Goal: Information Seeking & Learning: Learn about a topic

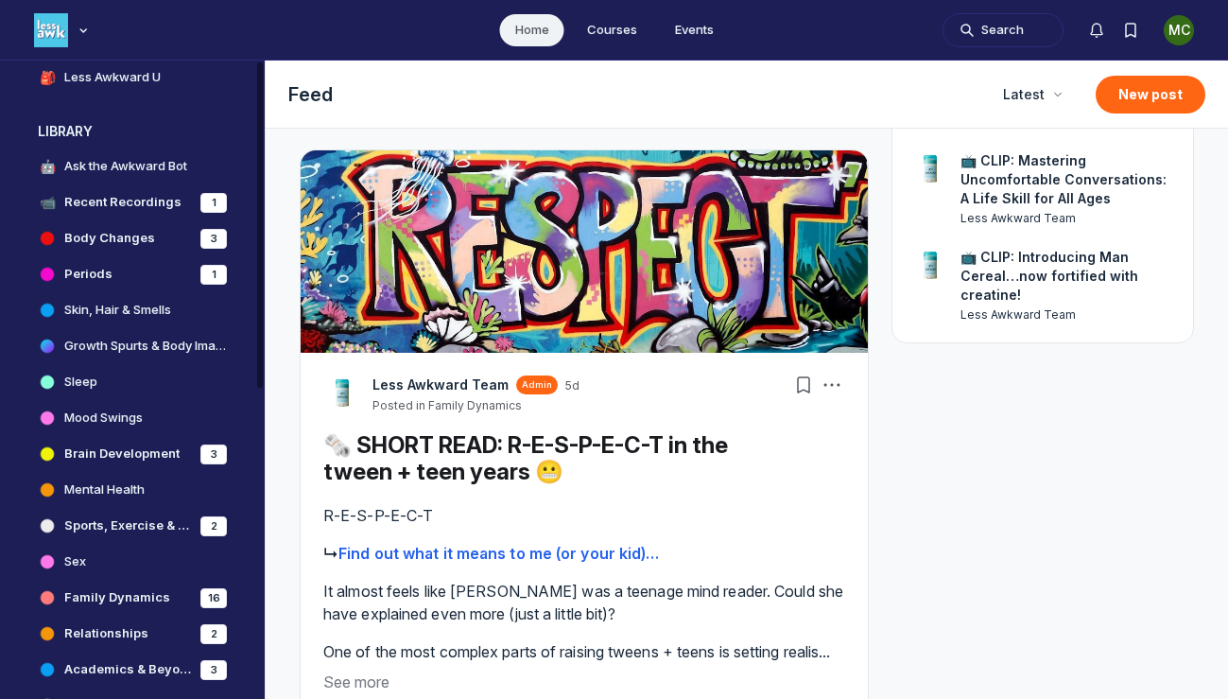
scroll to position [410, 0]
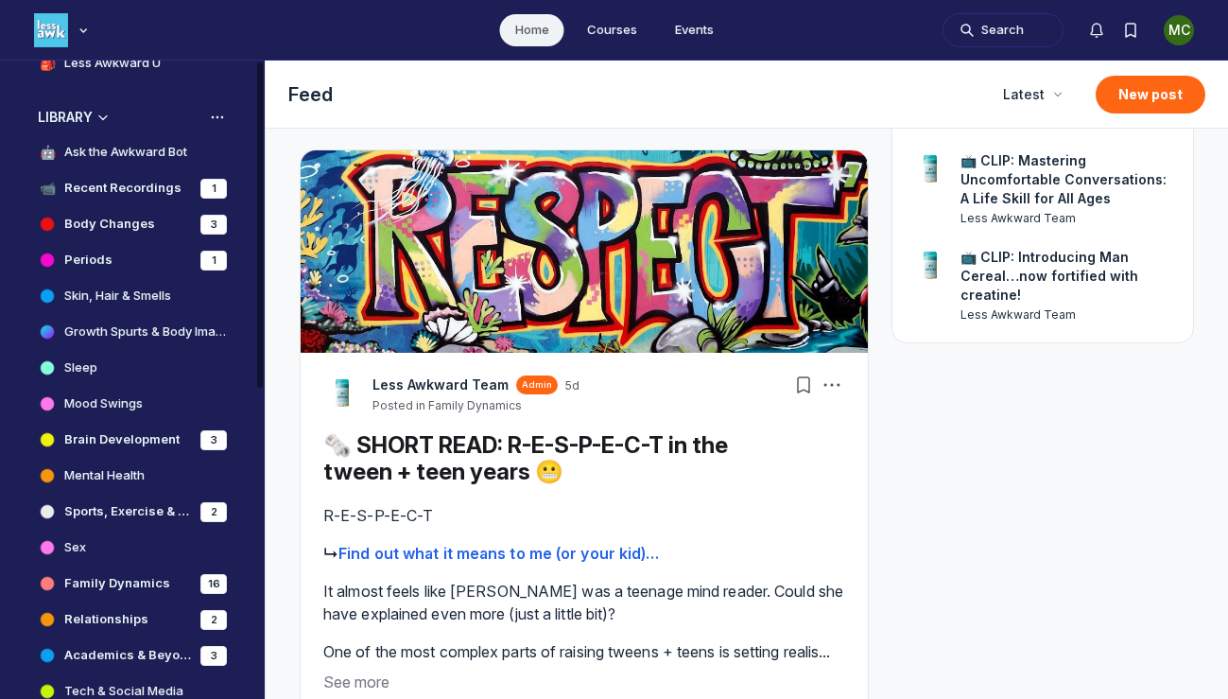
click at [116, 513] on h4 "Sports, Exercise & Nutrition" at bounding box center [128, 511] width 129 height 19
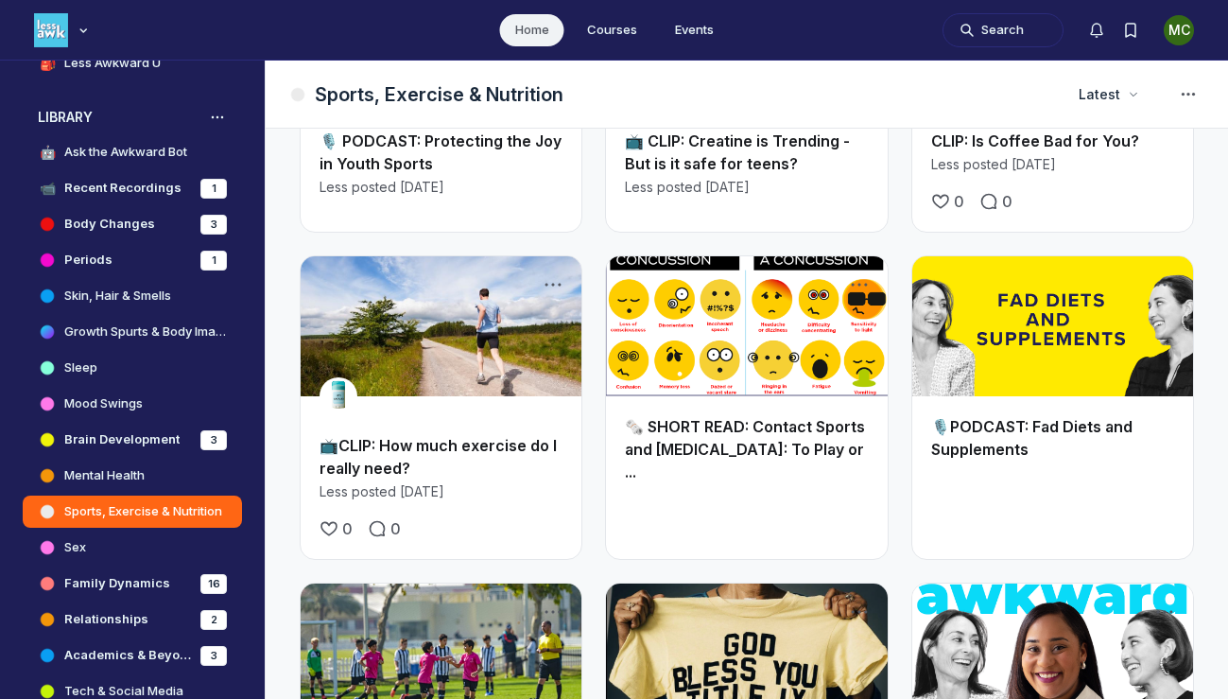
scroll to position [305, 0]
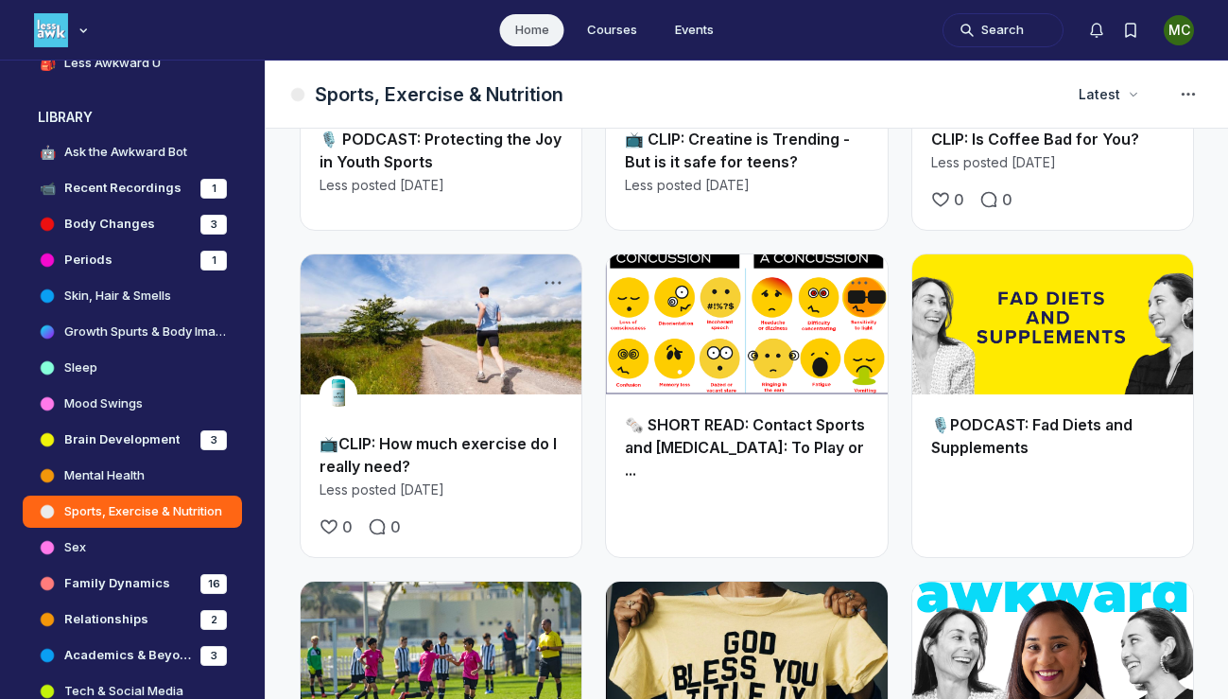
click at [745, 310] on link "Main Content" at bounding box center [746, 324] width 281 height 141
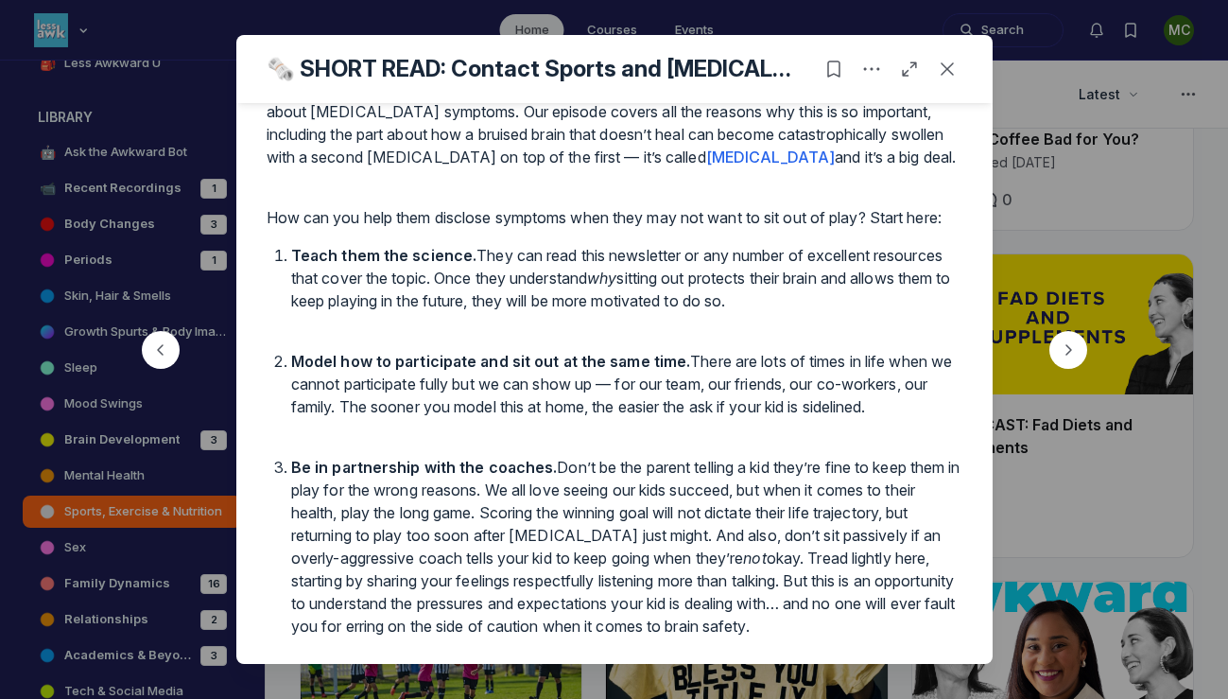
scroll to position [5725, 0]
click at [946, 71] on use "Close post" at bounding box center [947, 68] width 13 height 13
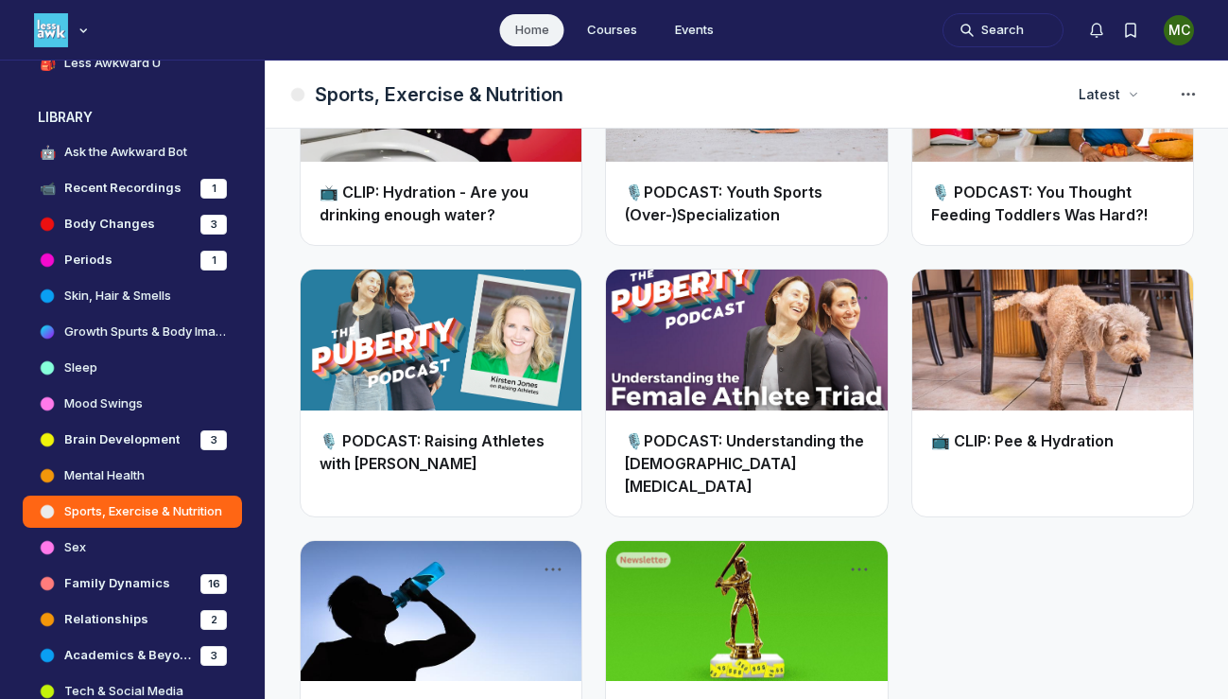
scroll to position [1628, 0]
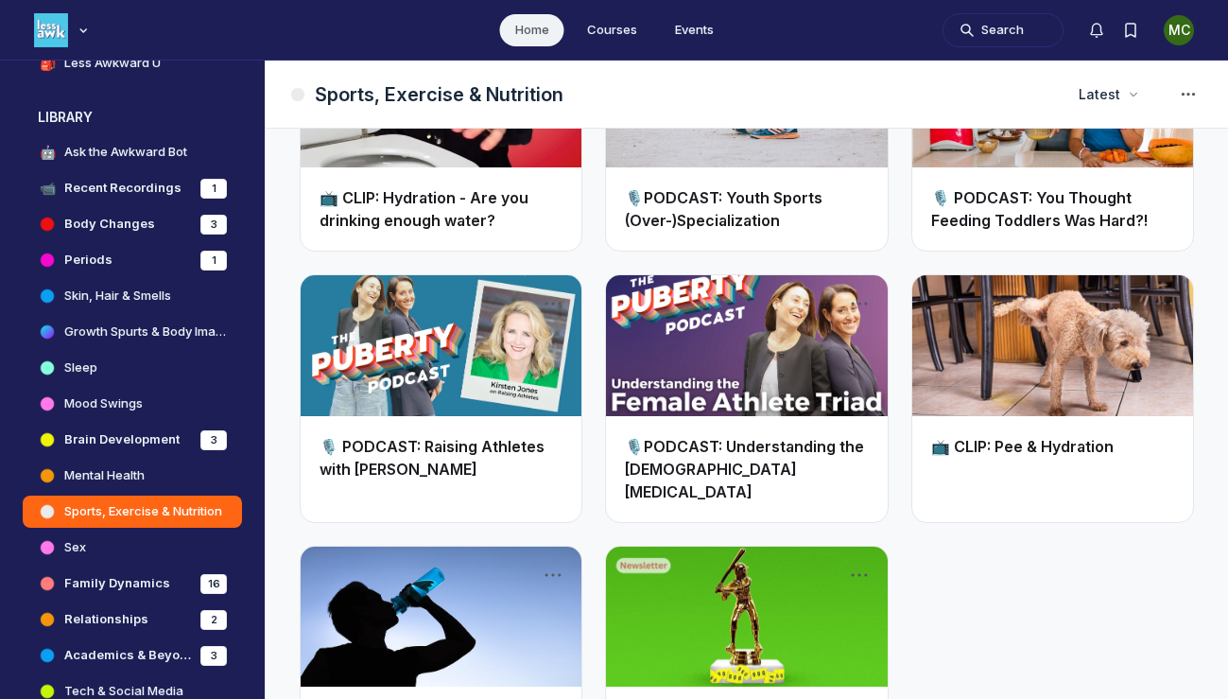
click at [422, 437] on link "🎙️ PODCAST: Raising Athletes with [PERSON_NAME]" at bounding box center [432, 458] width 225 height 42
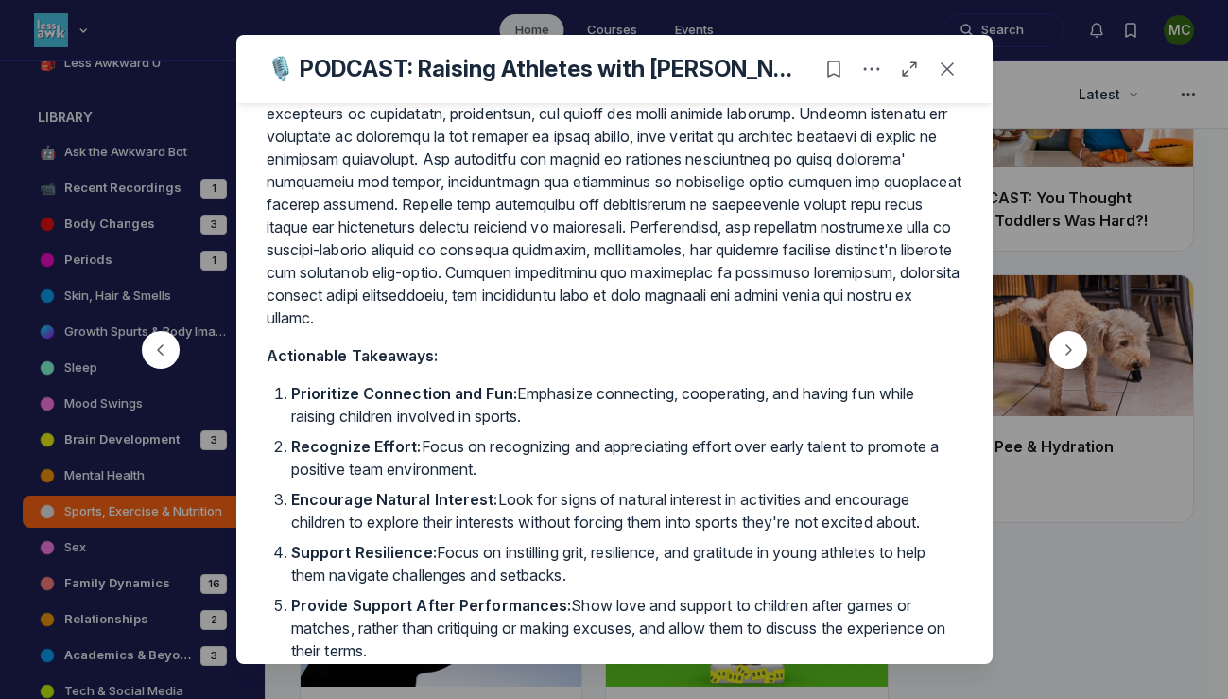
scroll to position [780, 0]
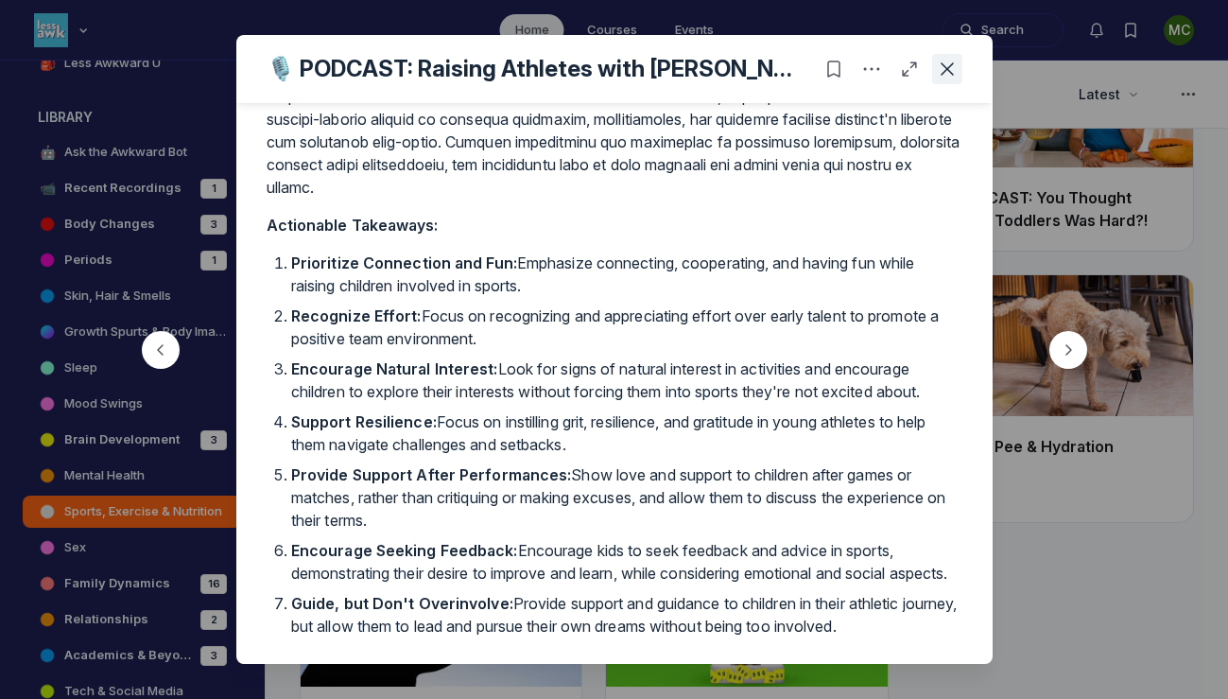
click at [943, 72] on use "Close post" at bounding box center [947, 68] width 13 height 13
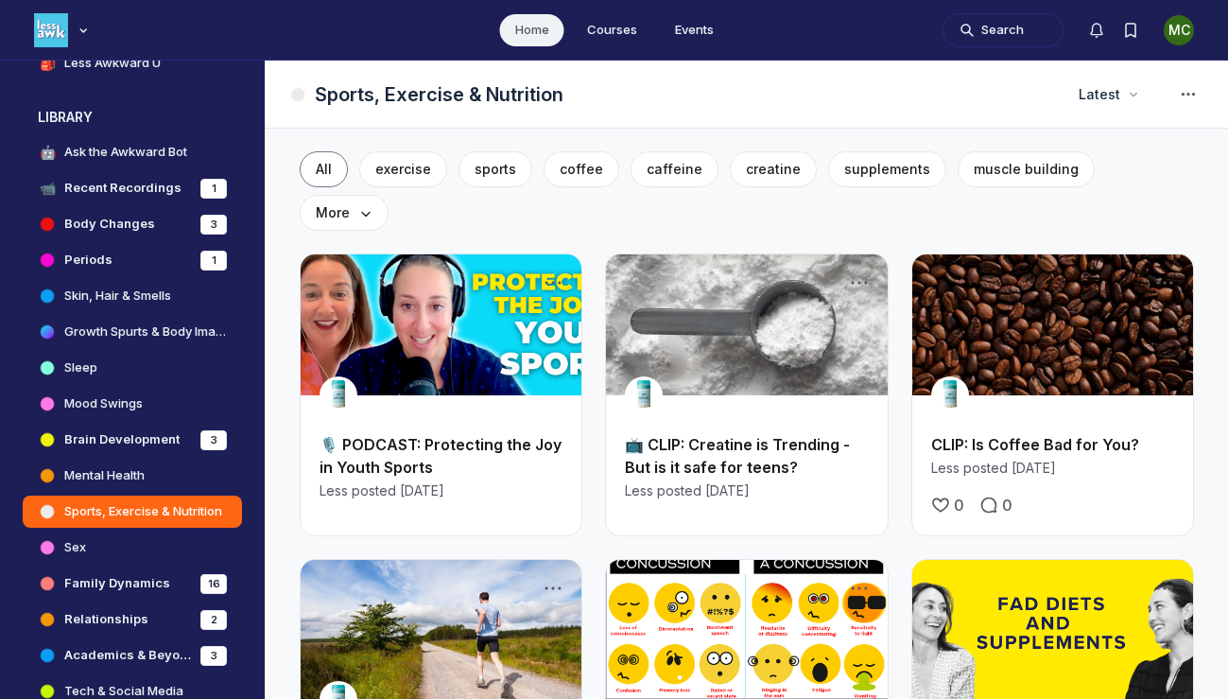
click at [411, 277] on link "Main Content" at bounding box center [441, 324] width 281 height 141
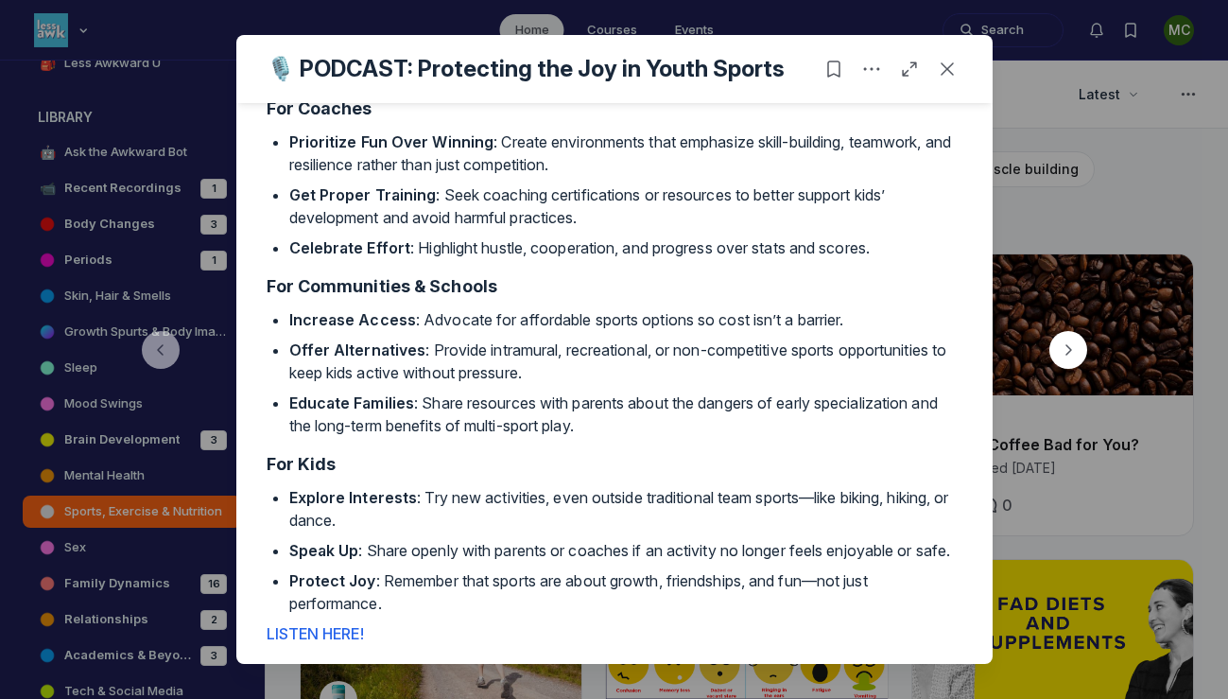
scroll to position [1491, 0]
click at [945, 70] on use "Close post" at bounding box center [947, 68] width 13 height 13
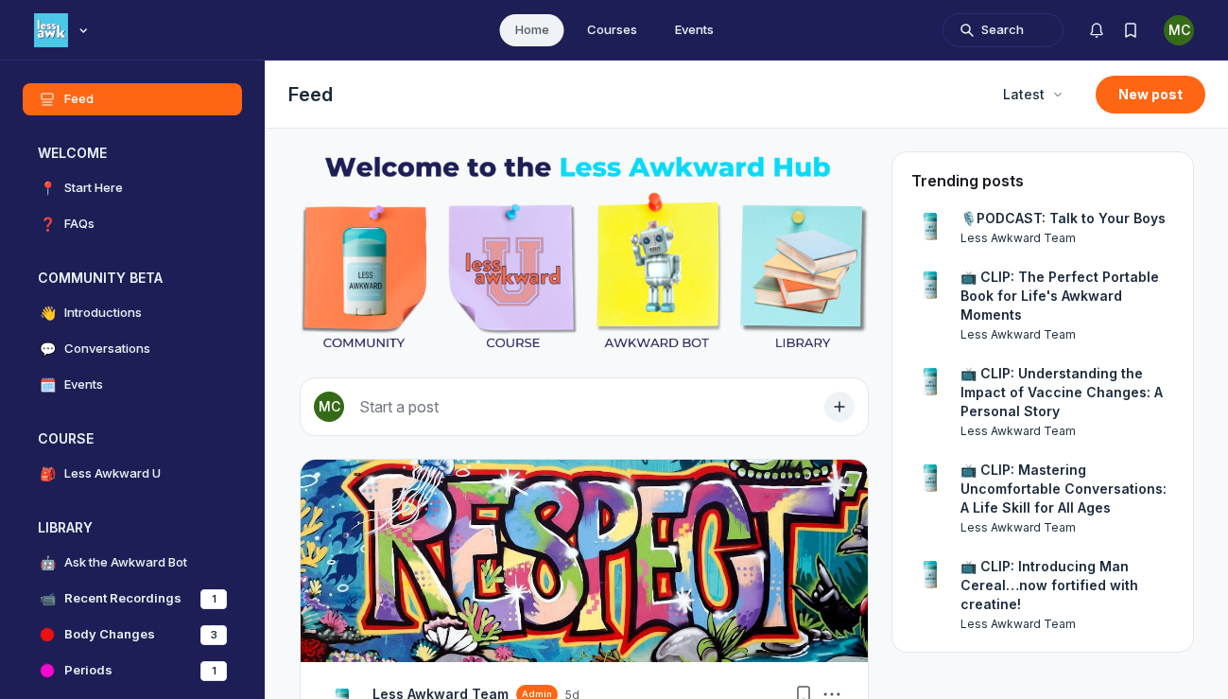
scroll to position [5266, 3622]
click at [989, 30] on button "Search" at bounding box center [1003, 30] width 121 height 34
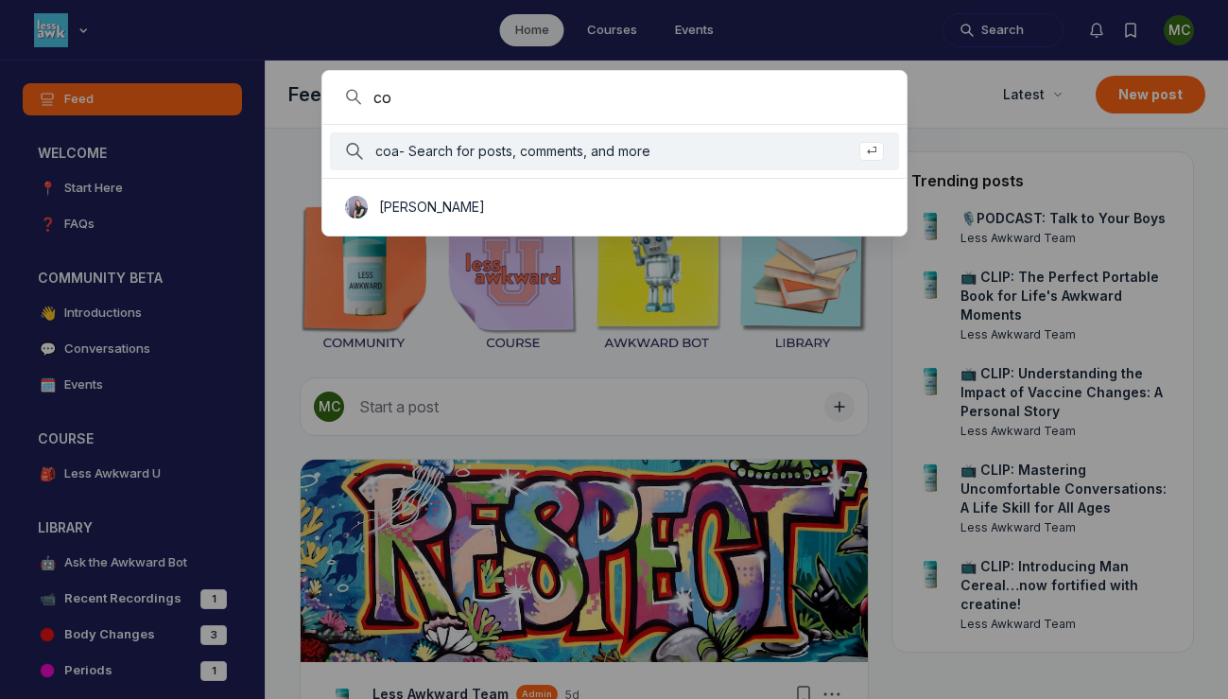
type input "c"
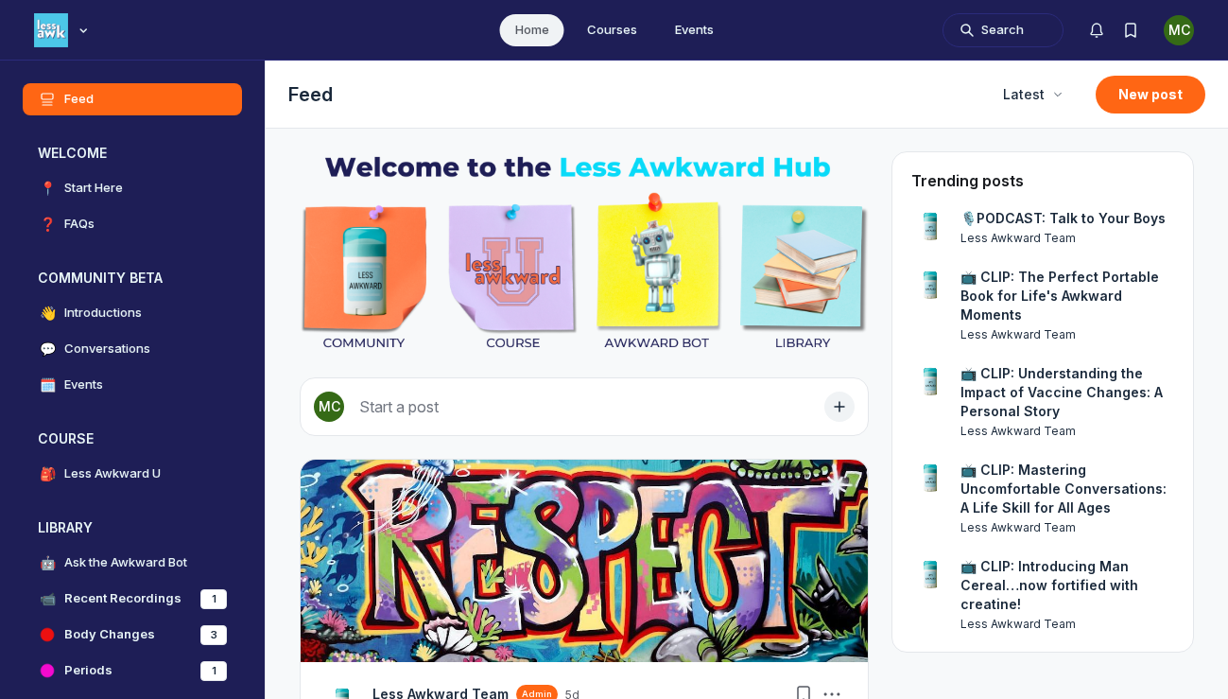
click at [228, 382] on div at bounding box center [614, 349] width 1228 height 699
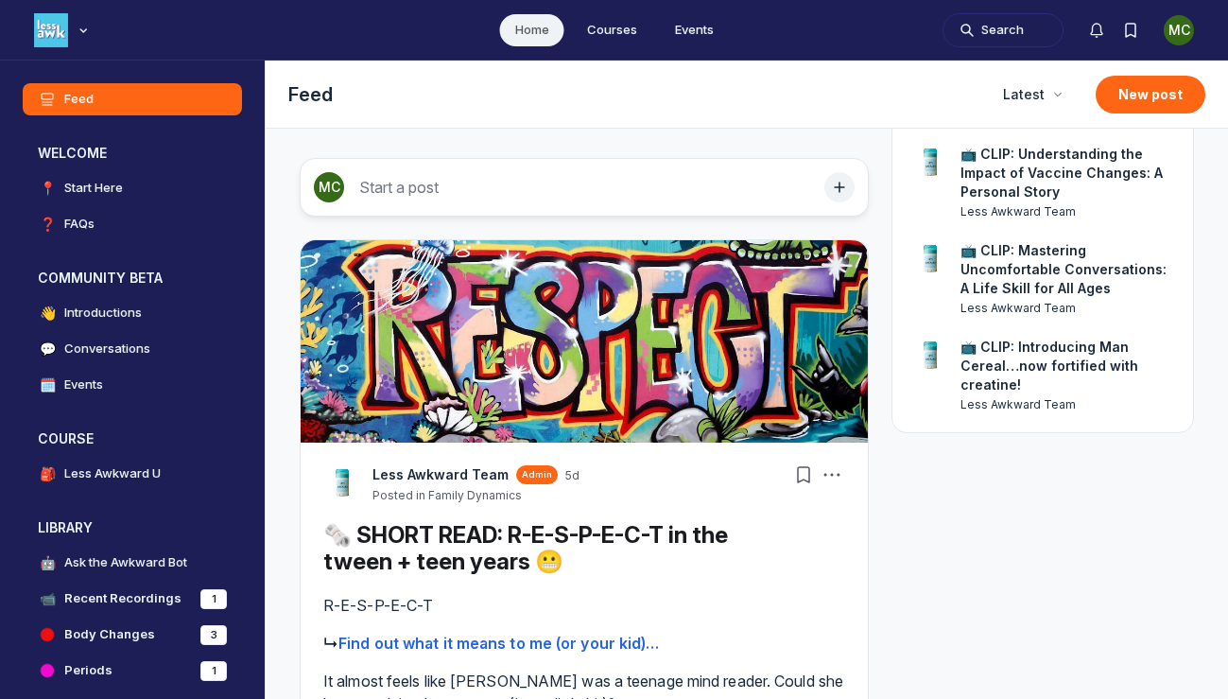
scroll to position [217, 0]
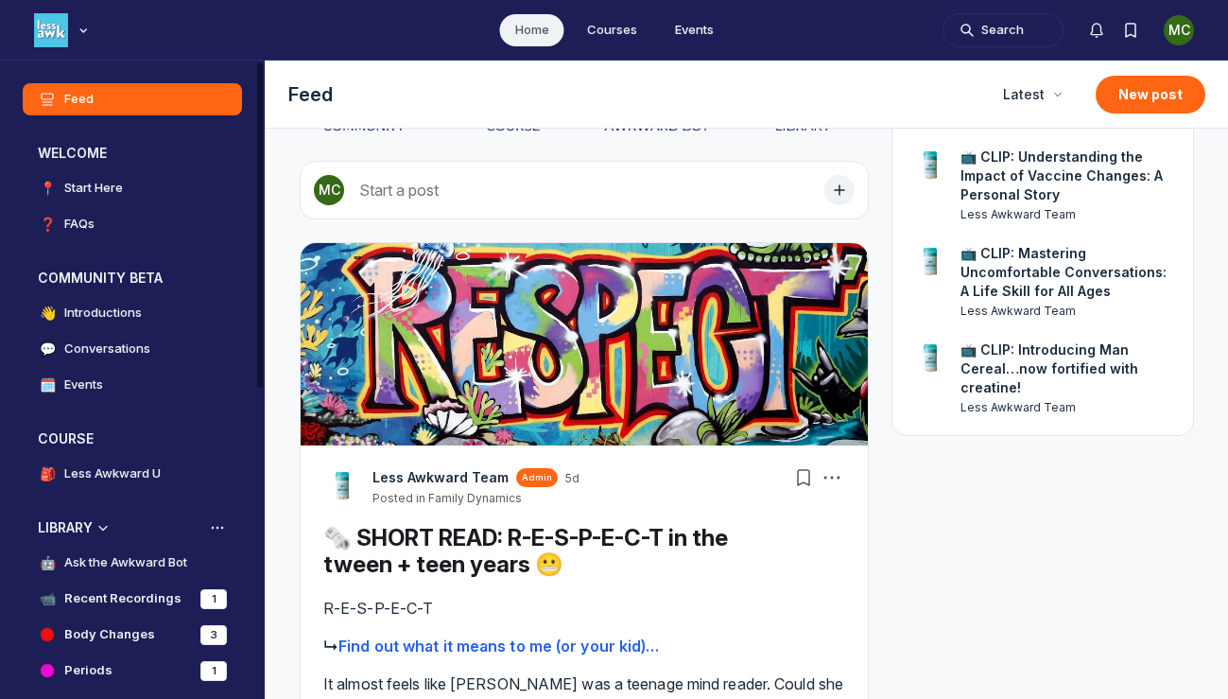
click at [140, 562] on h4 "Ask the Awkward Bot" at bounding box center [125, 562] width 123 height 19
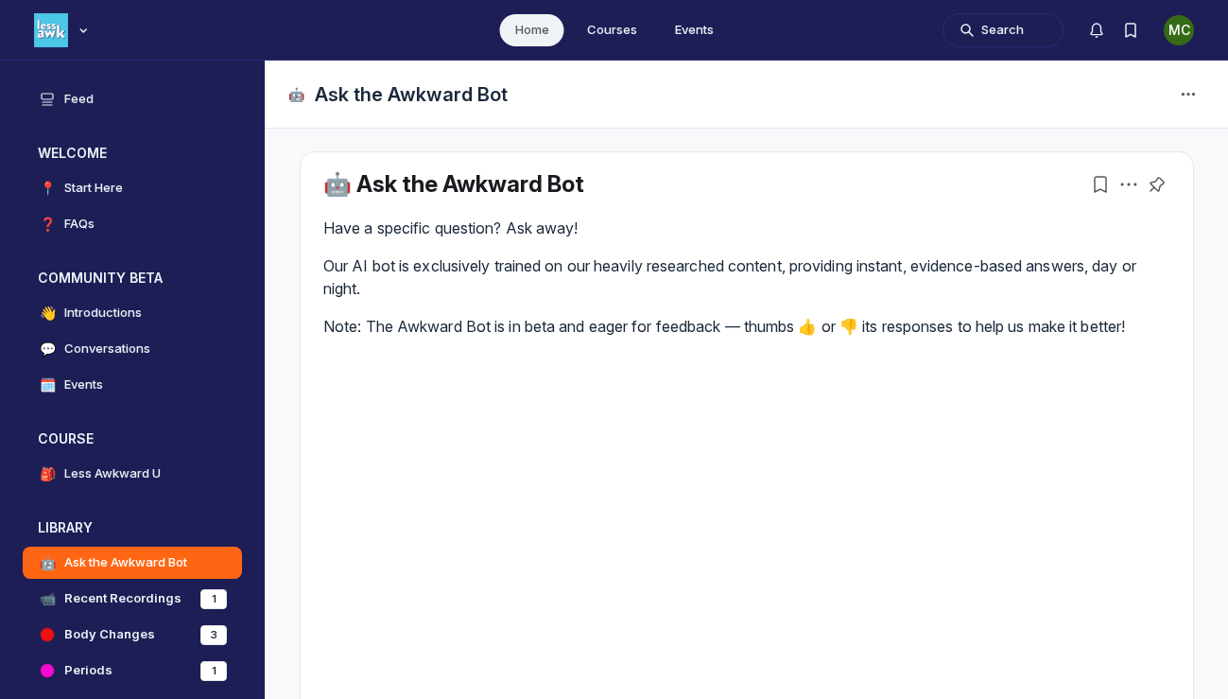
click at [605, 220] on p "Have a specific question? Ask away!" at bounding box center [746, 228] width 847 height 23
click at [443, 81] on h1 "Ask the Awkward Bot" at bounding box center [411, 94] width 193 height 26
click at [451, 96] on h1 "Ask the Awkward Bot" at bounding box center [411, 94] width 193 height 26
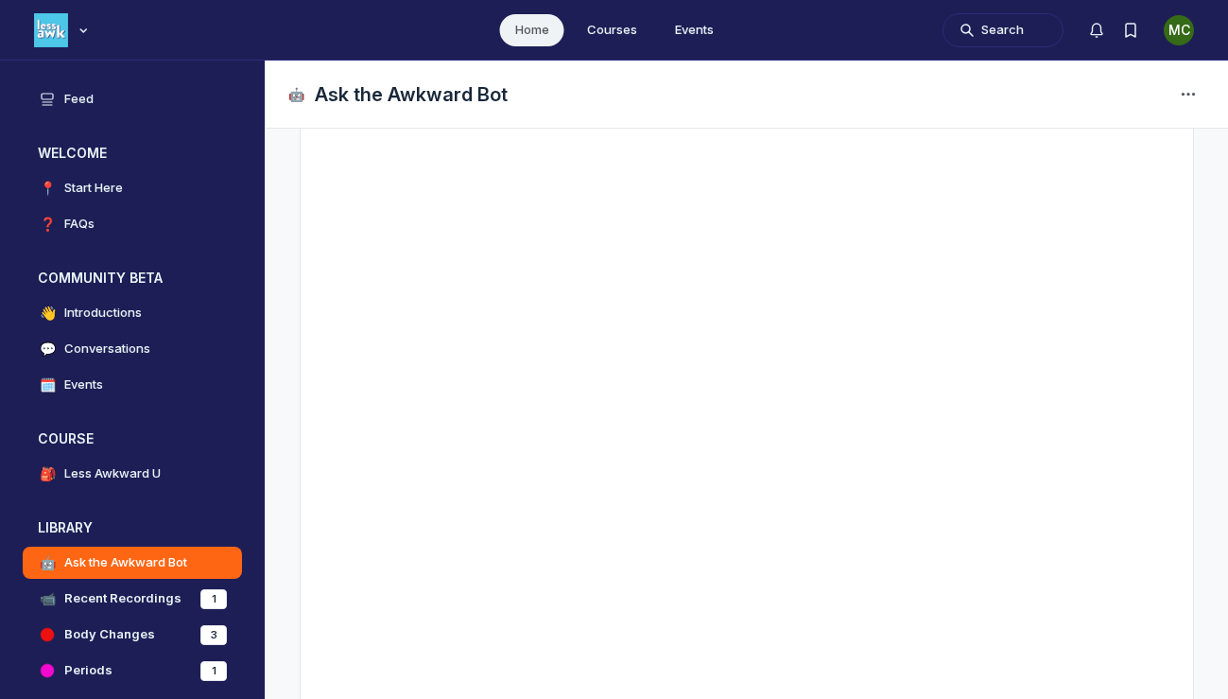
scroll to position [400, 0]
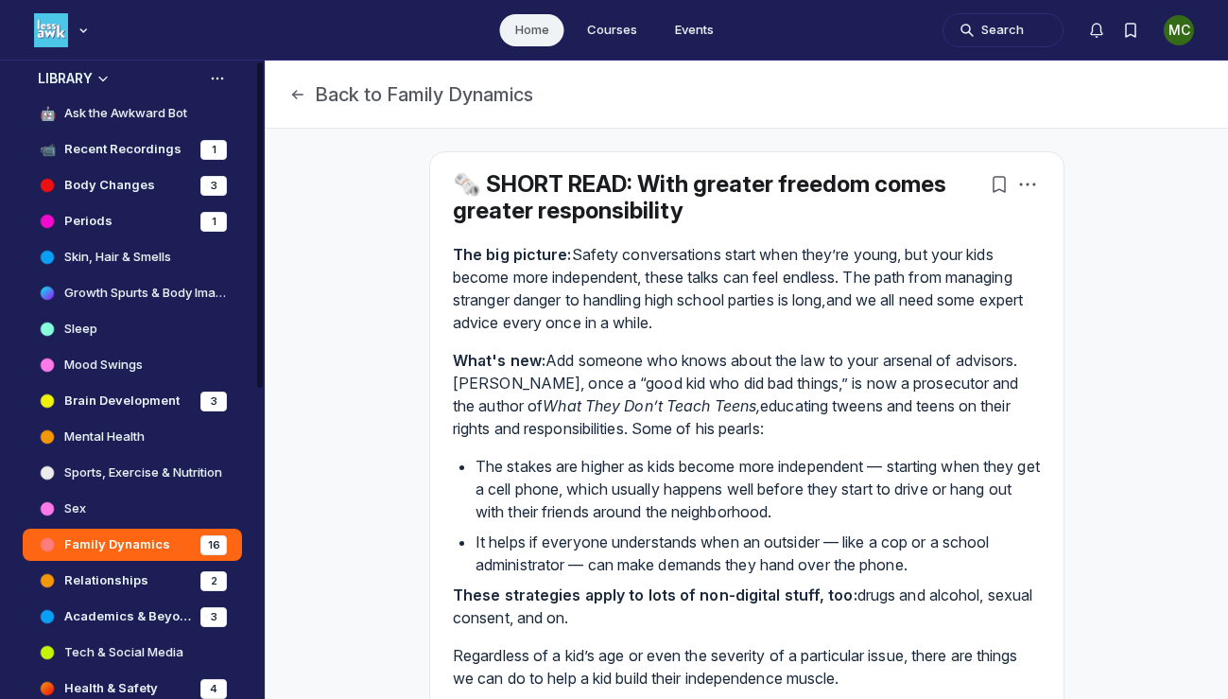
scroll to position [452, 0]
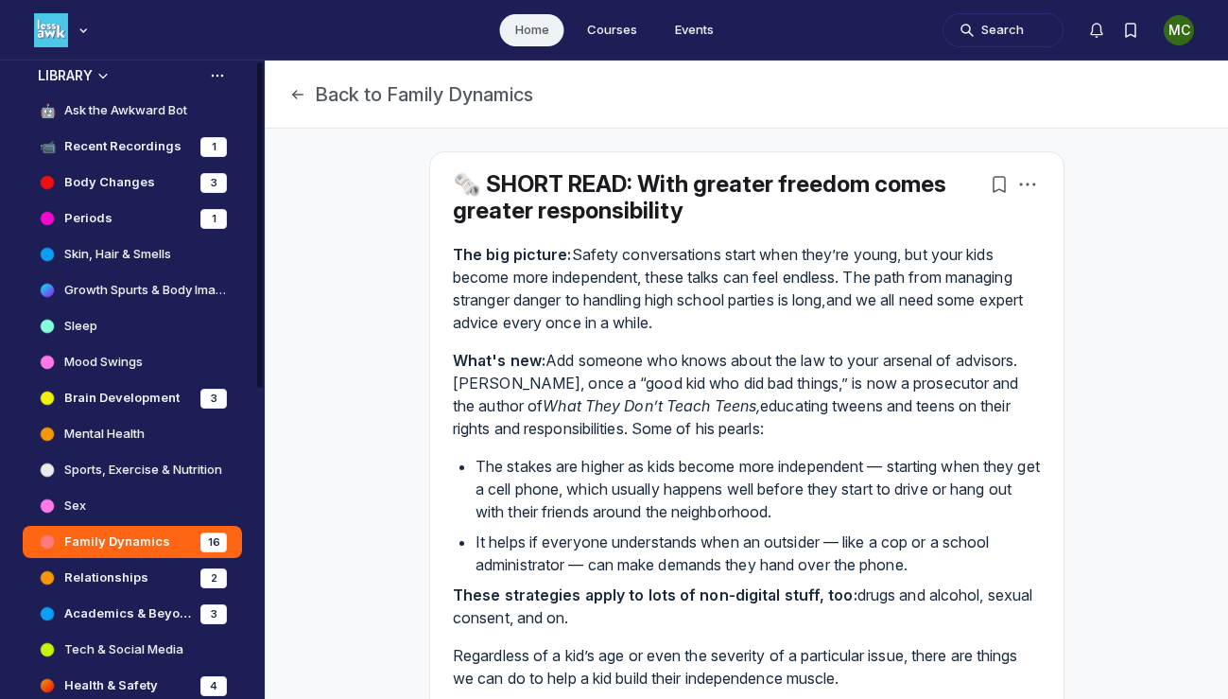
click at [112, 469] on h4 "Sports, Exercise & Nutrition" at bounding box center [143, 470] width 158 height 19
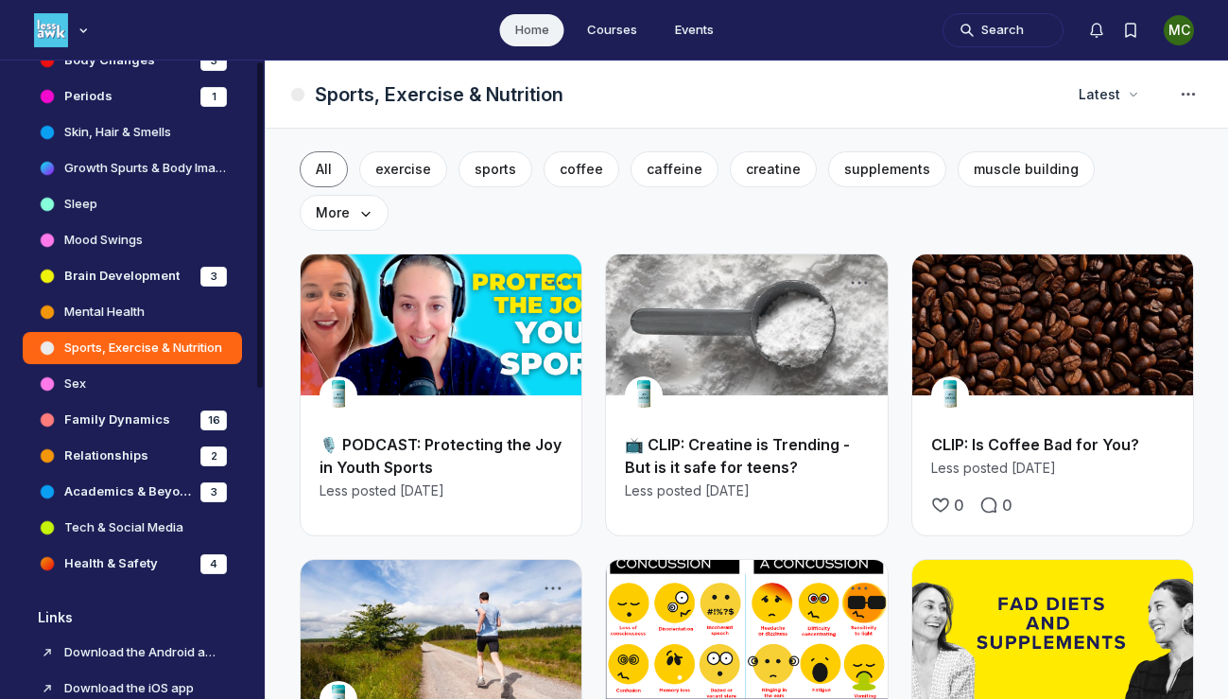
scroll to position [576, 0]
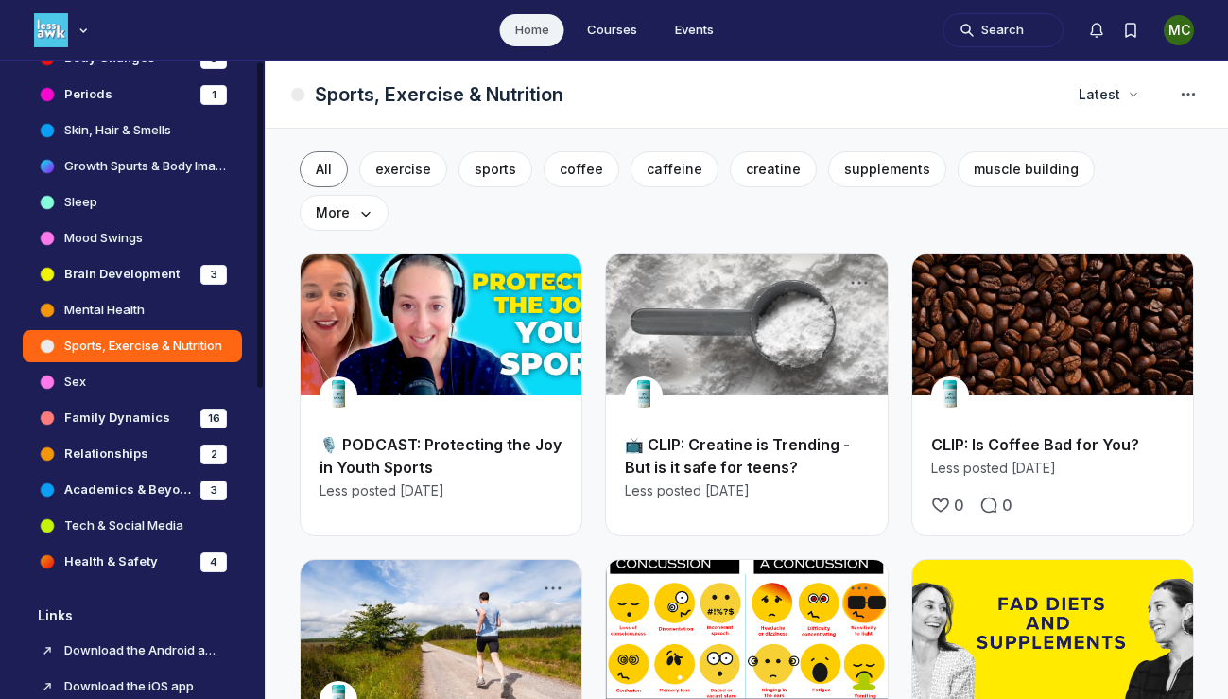
click at [106, 454] on h4 "Relationships" at bounding box center [106, 453] width 84 height 19
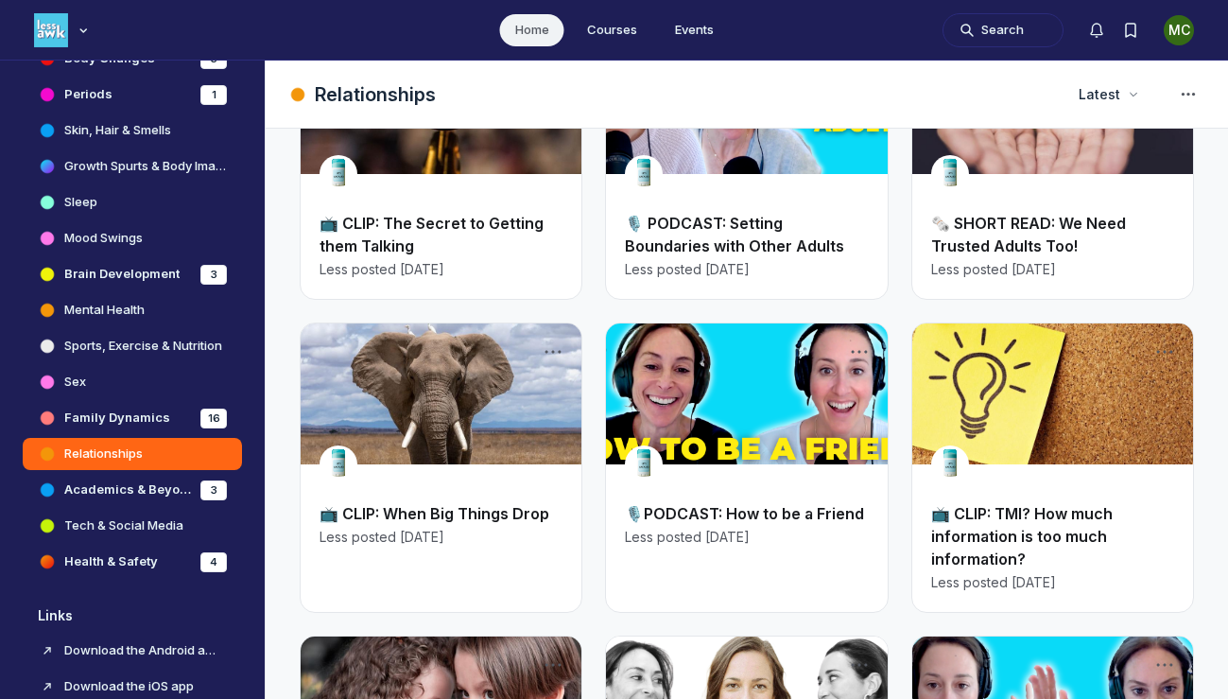
scroll to position [498, 0]
